Goal: Task Accomplishment & Management: Manage account settings

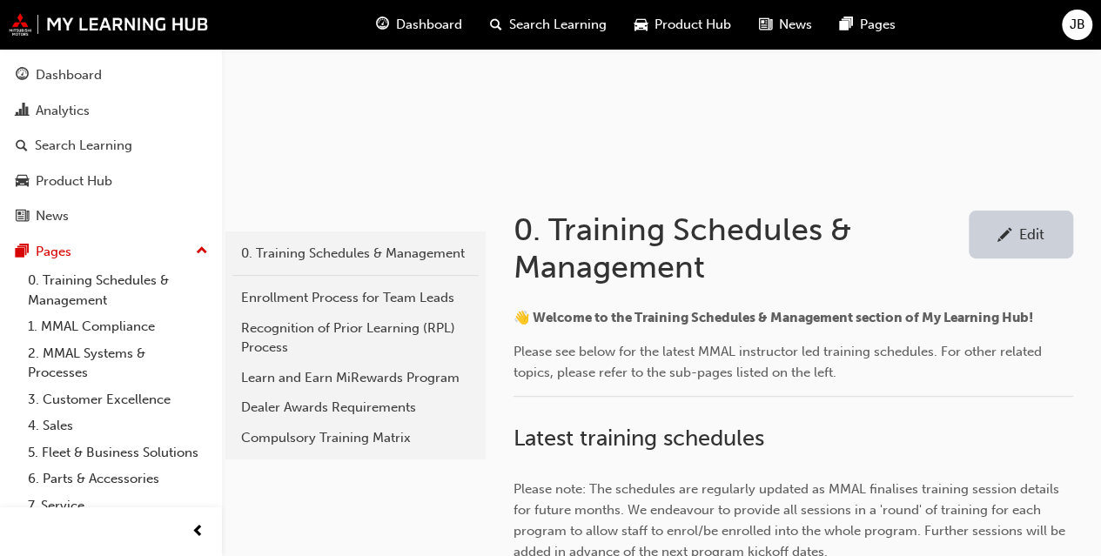
scroll to position [175, 0]
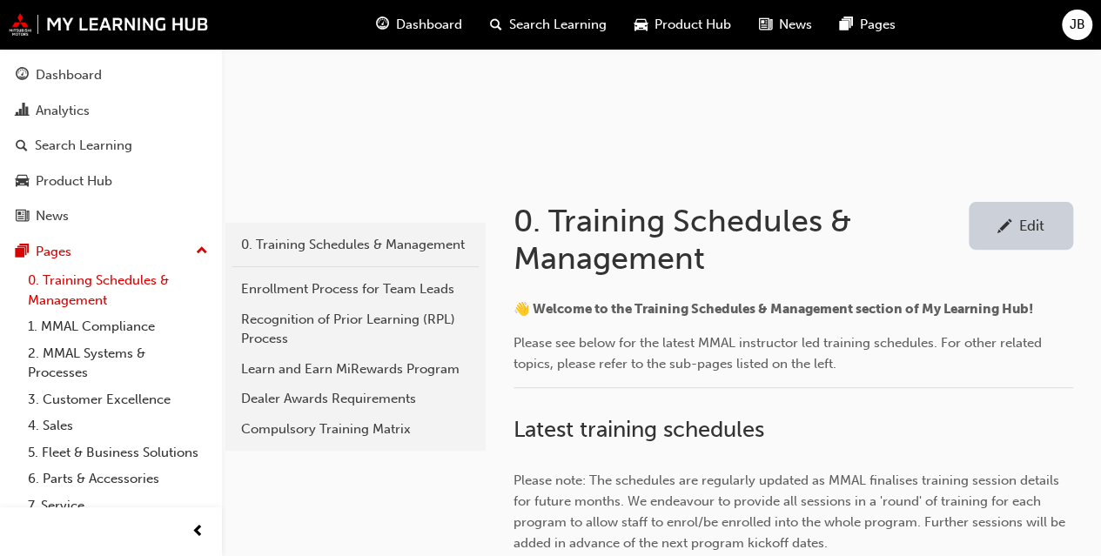
click at [83, 288] on link "0. Training Schedules & Management" at bounding box center [118, 290] width 194 height 46
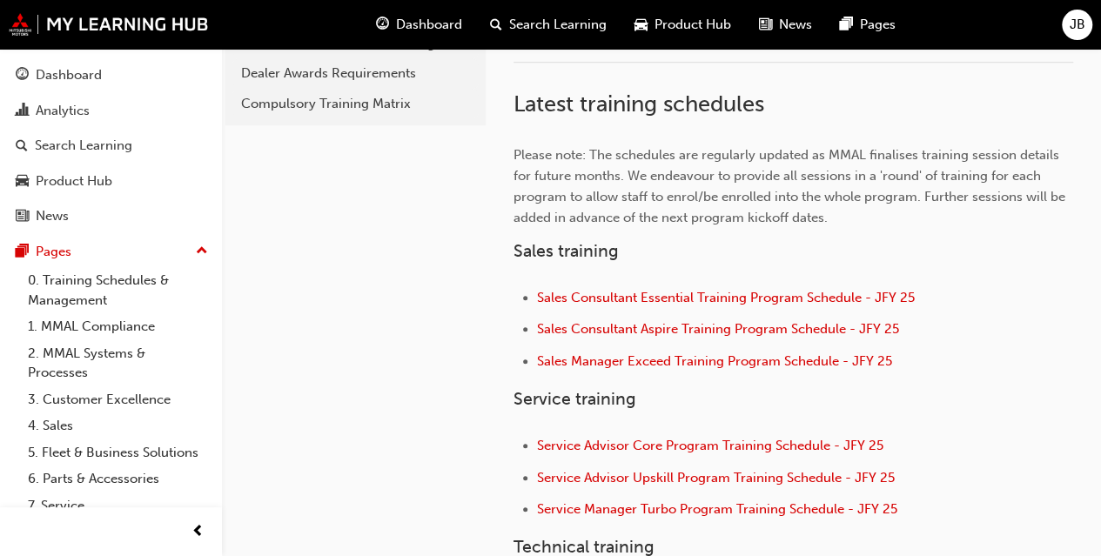
scroll to position [501, 0]
click at [647, 441] on span "Service Advisor Core Program Training Schedule - JFY 25" at bounding box center [710, 445] width 346 height 16
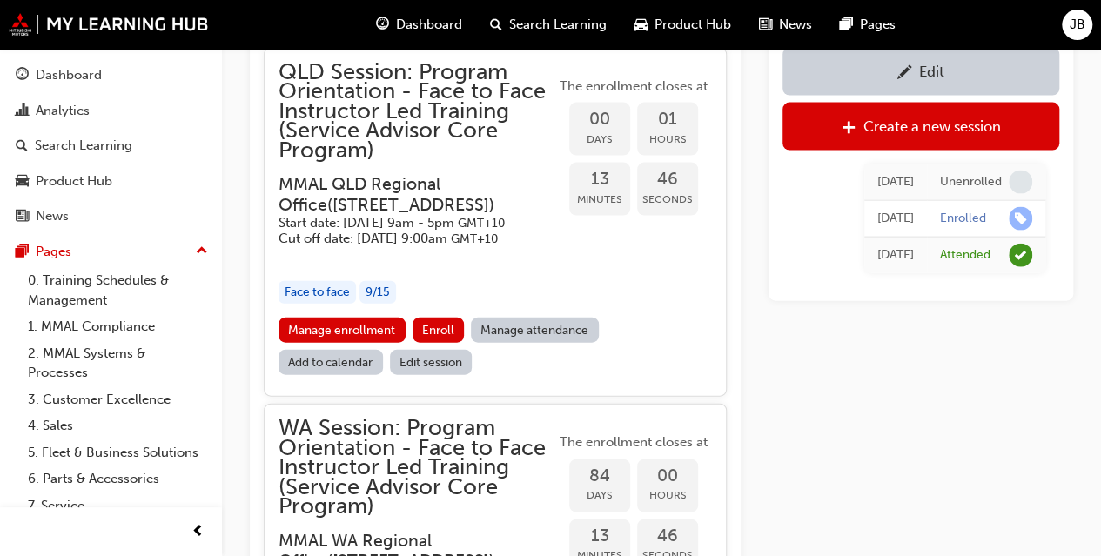
scroll to position [1831, 0]
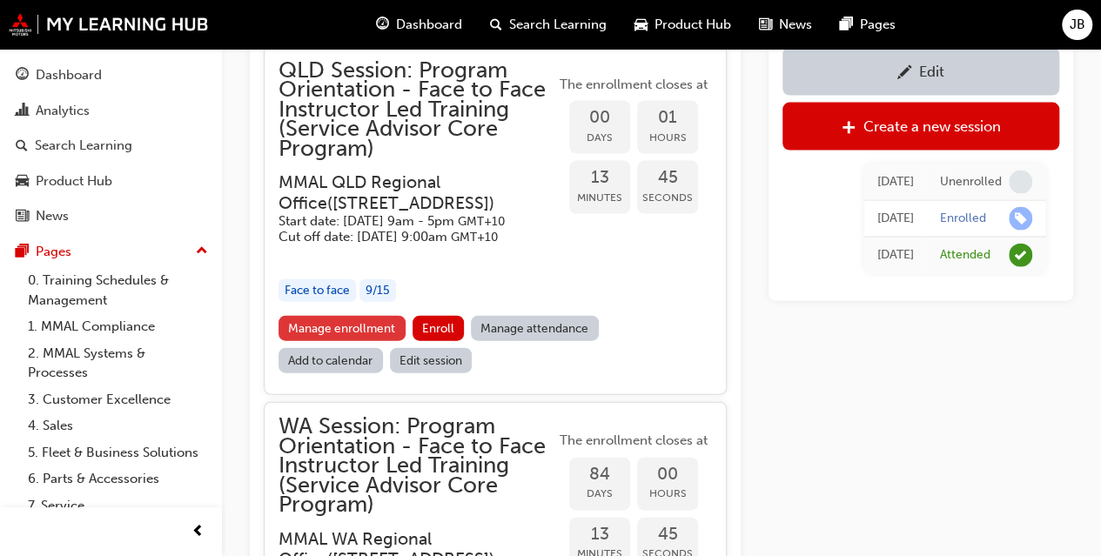
click at [363, 341] on link "Manage enrollment" at bounding box center [341, 328] width 127 height 25
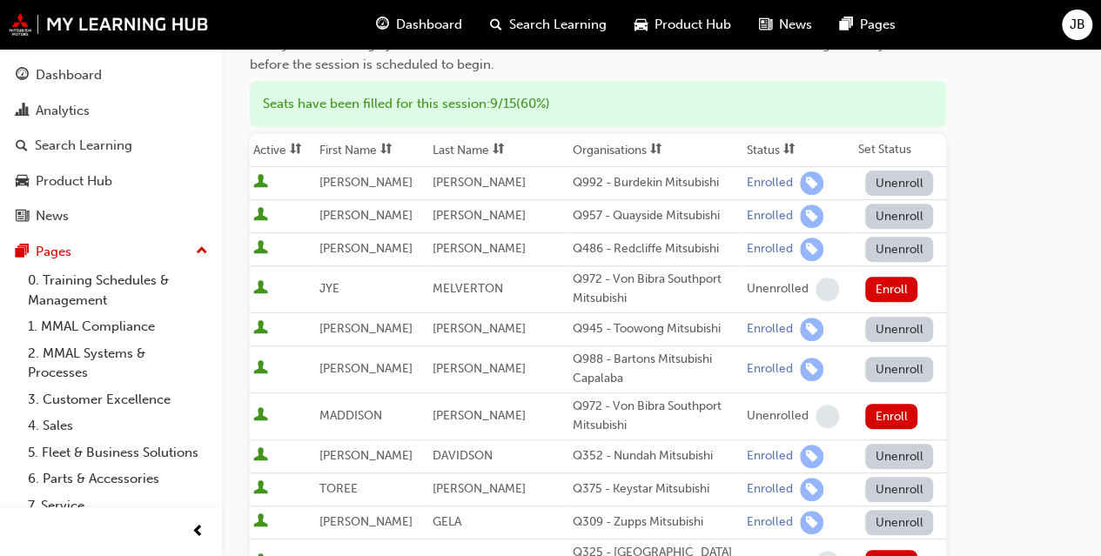
scroll to position [270, 0]
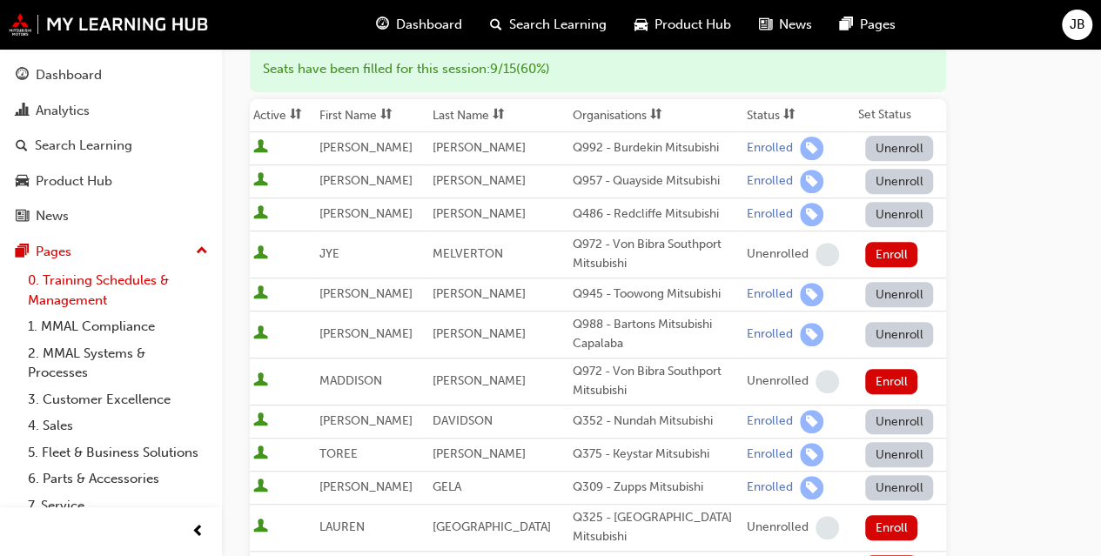
click at [74, 304] on link "0. Training Schedules & Management" at bounding box center [118, 290] width 194 height 46
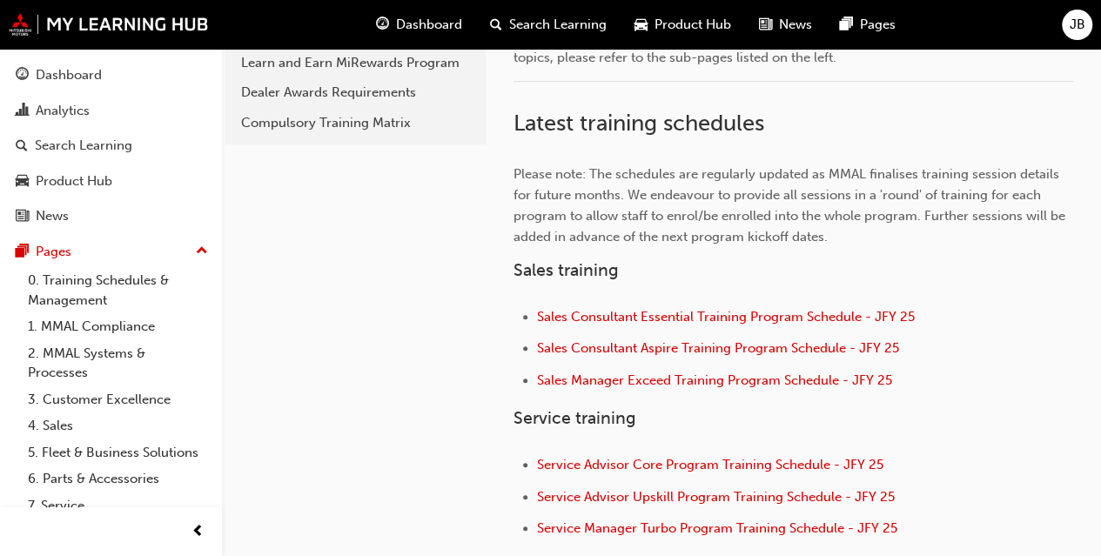
scroll to position [681, 0]
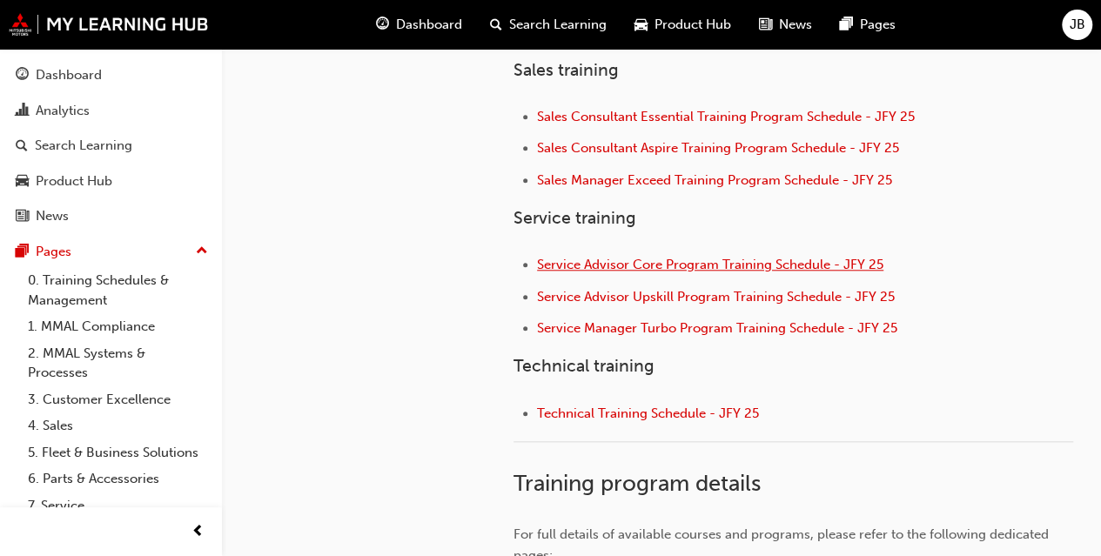
click at [635, 258] on span "Service Advisor Core Program Training Schedule - JFY 25" at bounding box center [710, 265] width 346 height 16
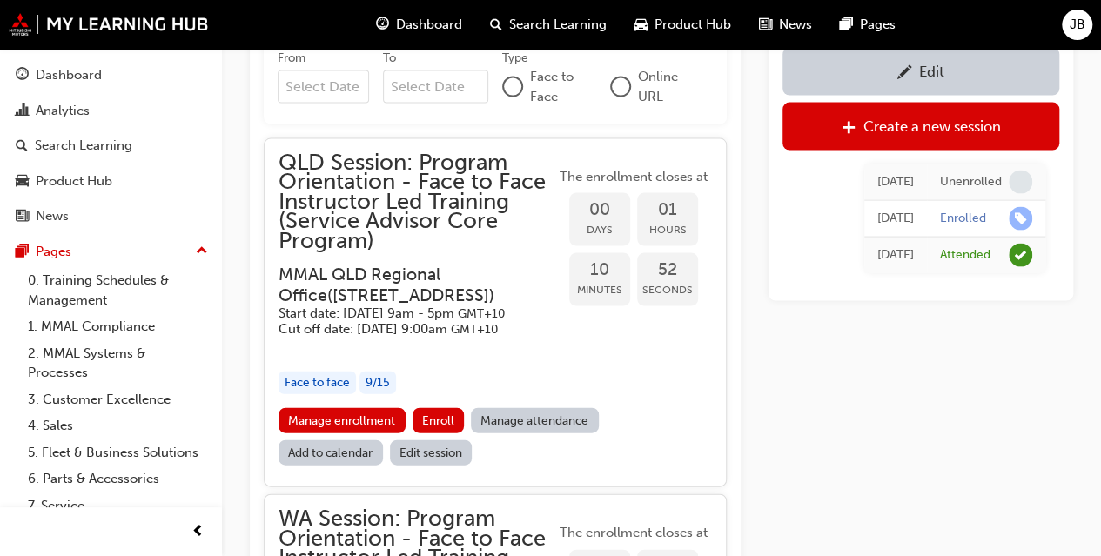
scroll to position [1752, 0]
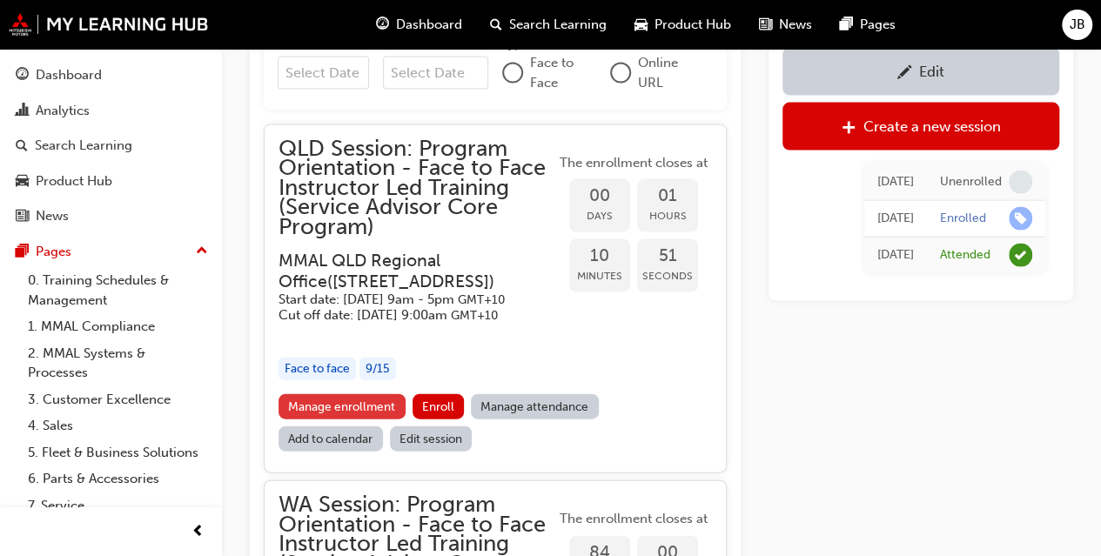
click at [365, 419] on link "Manage enrollment" at bounding box center [341, 406] width 127 height 25
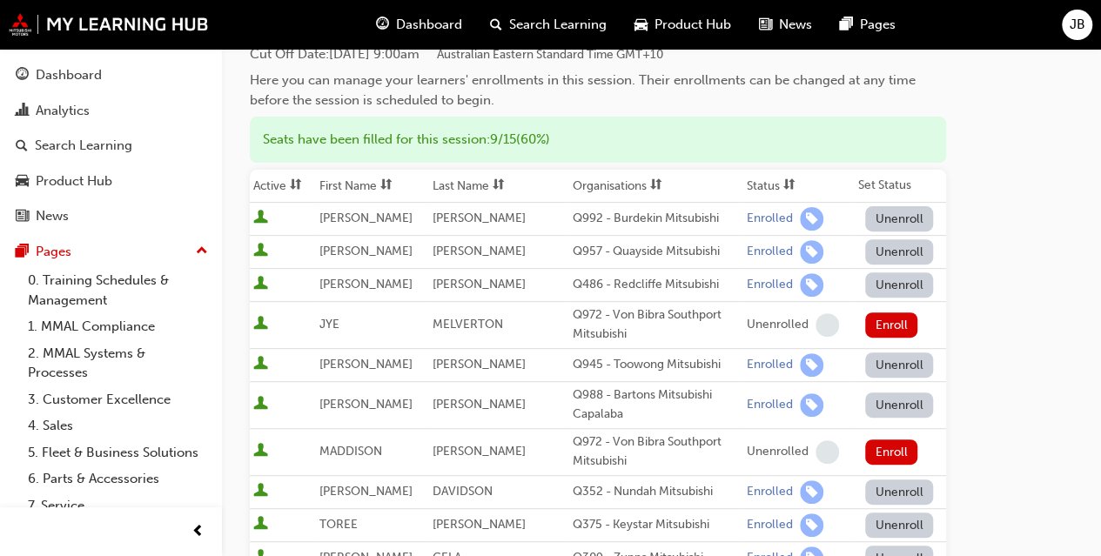
scroll to position [218, 0]
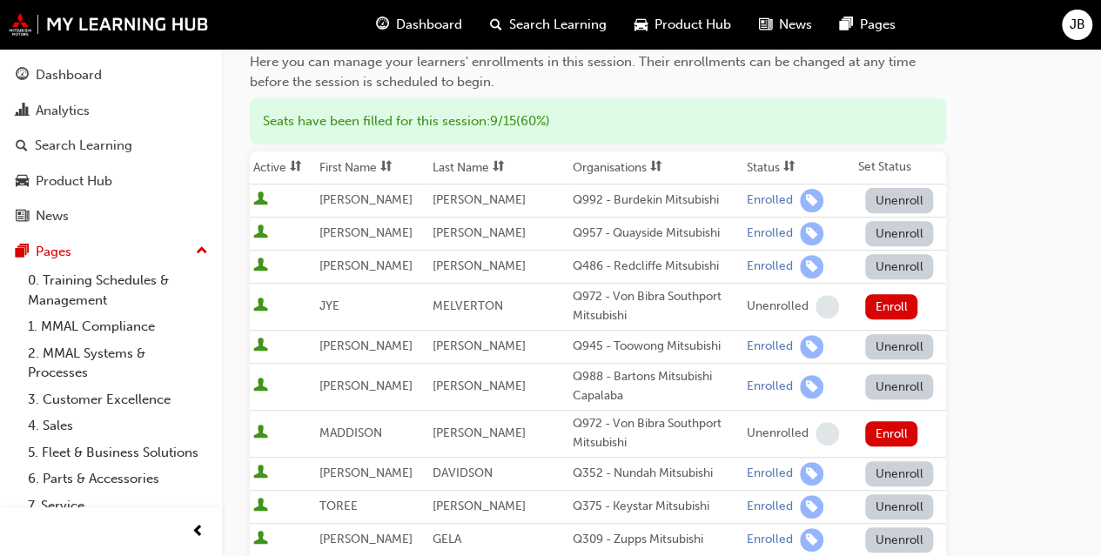
click at [890, 228] on button "Unenroll" at bounding box center [899, 233] width 68 height 25
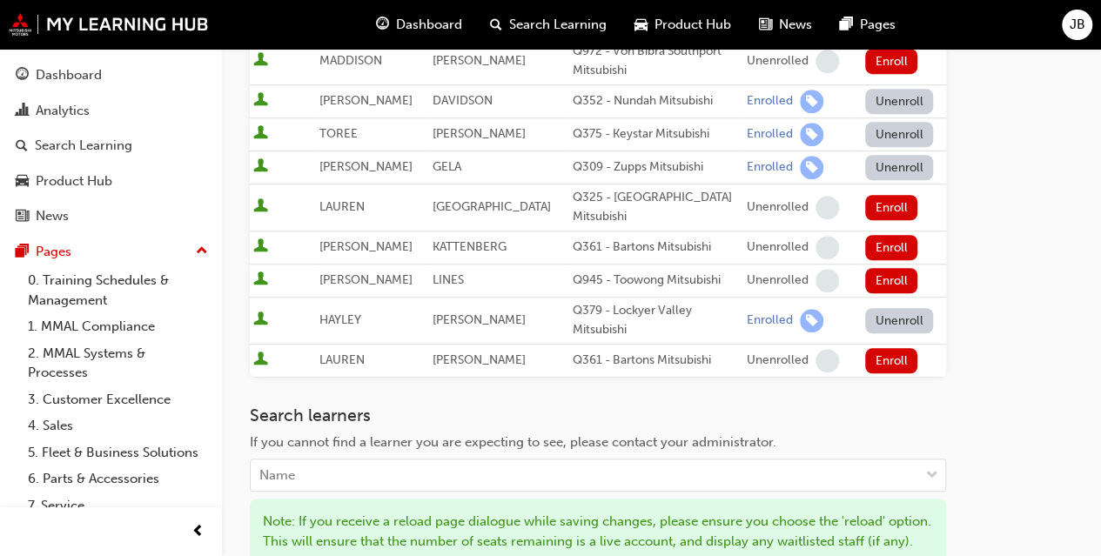
scroll to position [846, 0]
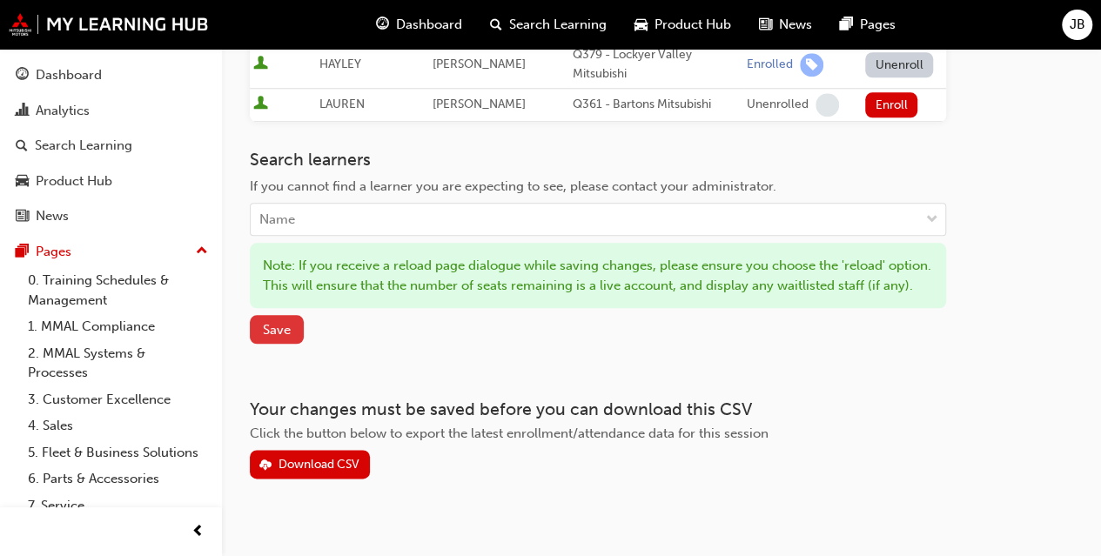
click at [275, 325] on span "Save" at bounding box center [277, 330] width 28 height 16
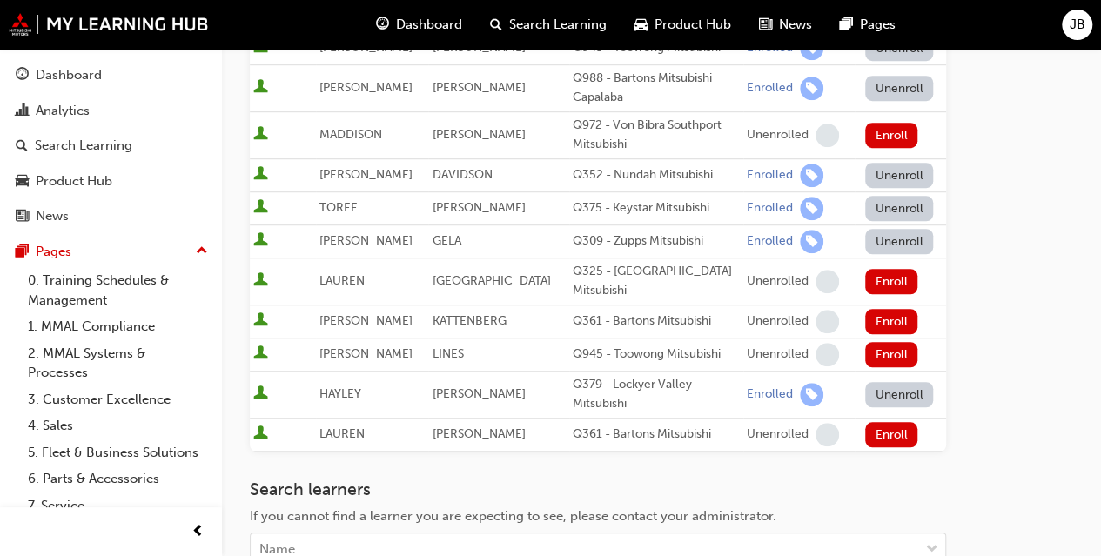
scroll to position [514, 0]
